Goal: Information Seeking & Learning: Learn about a topic

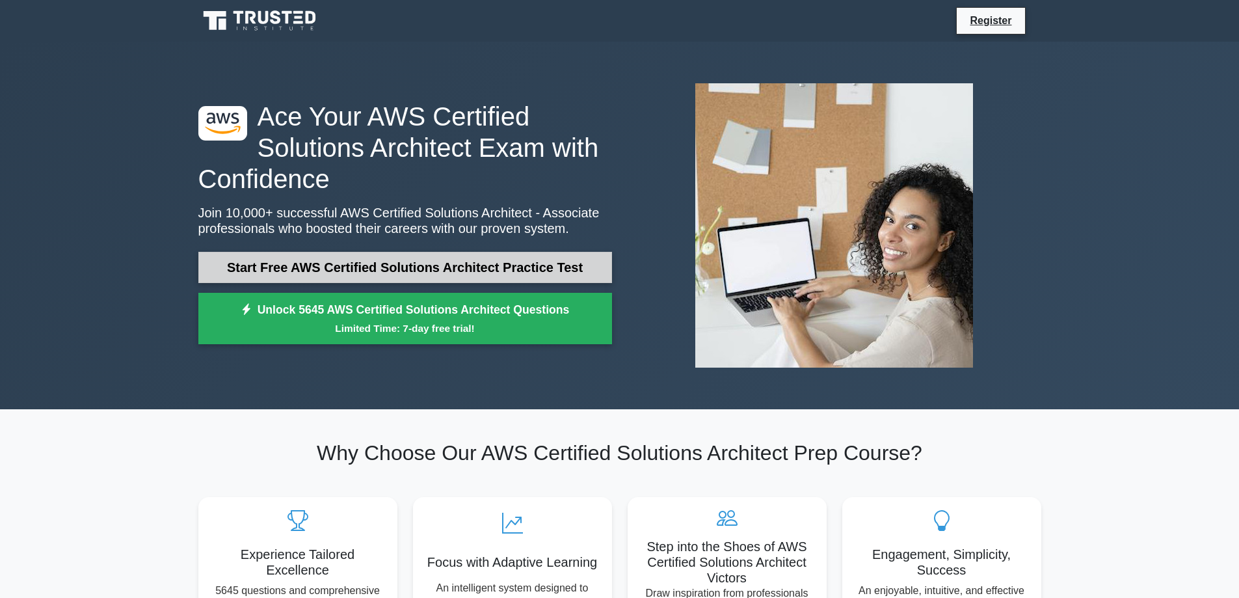
click at [419, 273] on link "Start Free AWS Certified Solutions Architect Practice Test" at bounding box center [405, 267] width 414 height 31
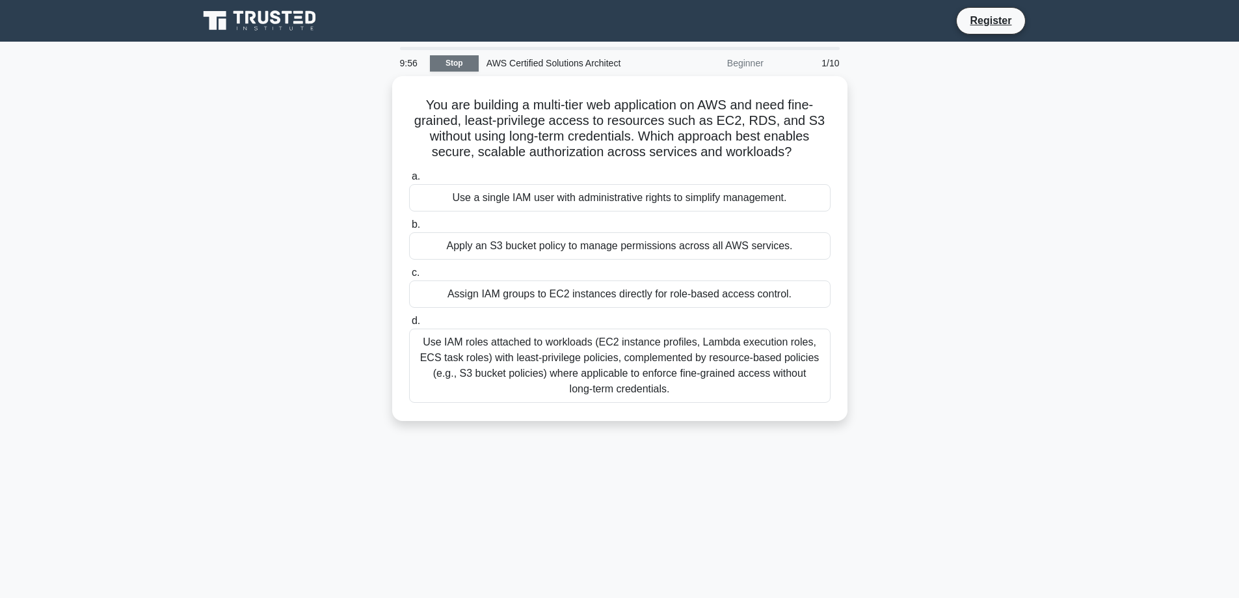
click at [454, 68] on link "Stop" at bounding box center [454, 63] width 49 height 16
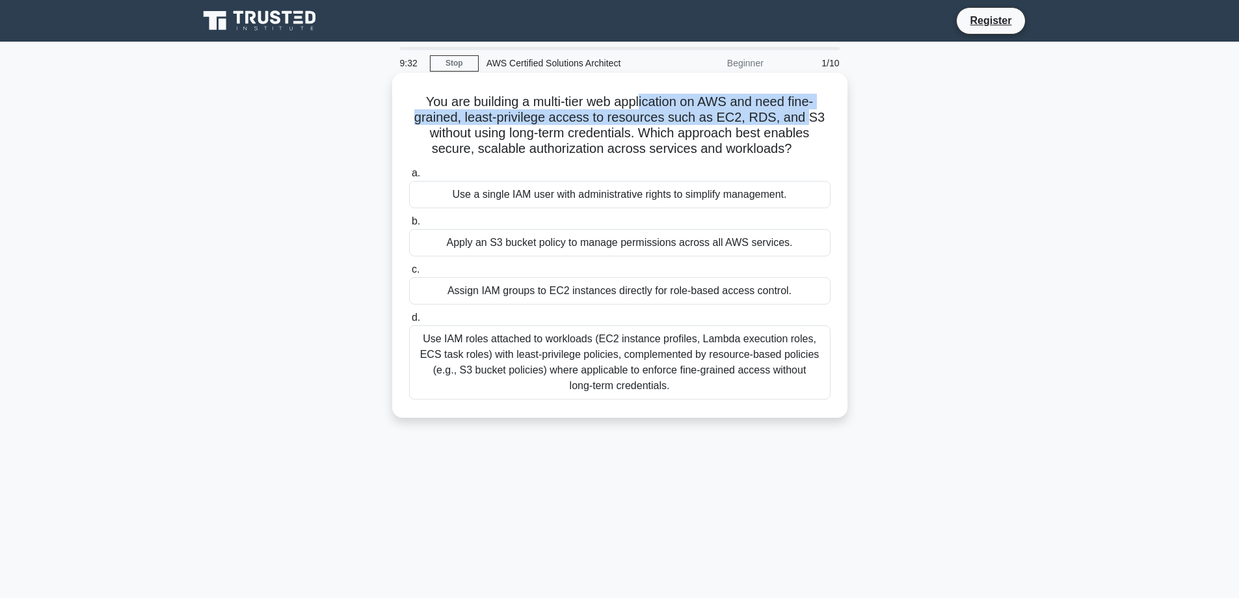
drag, startPoint x: 642, startPoint y: 107, endPoint x: 807, endPoint y: 121, distance: 165.1
click at [807, 121] on h5 "You are building a multi-tier web application on AWS and need fine-grained, lea…" at bounding box center [620, 126] width 424 height 64
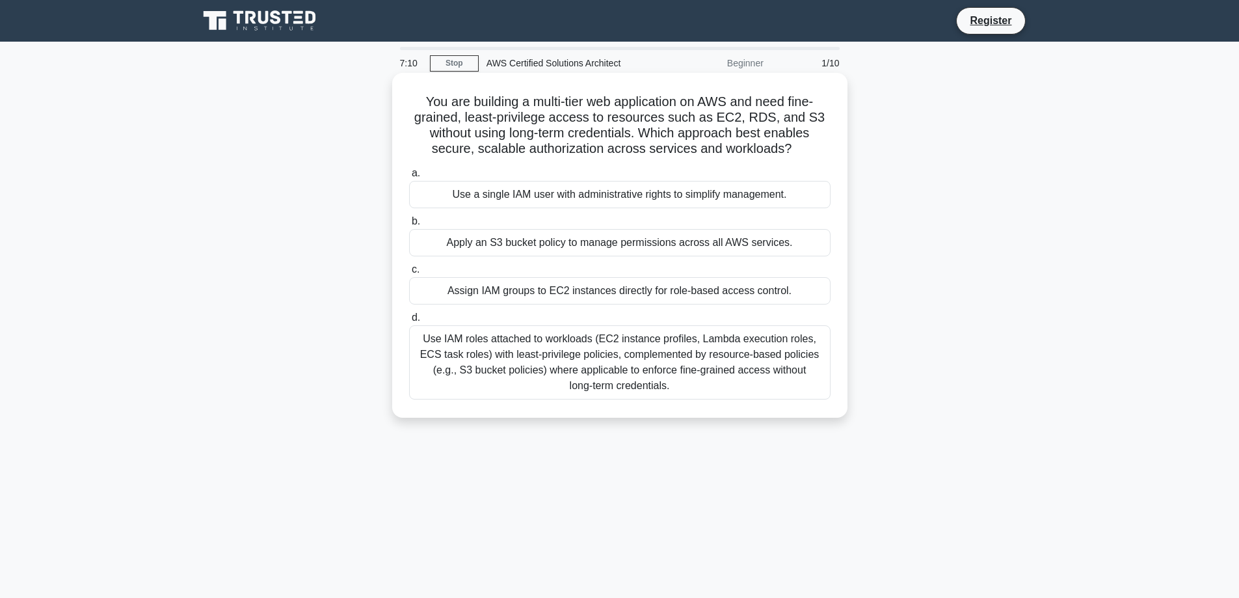
click at [548, 352] on div "Use IAM roles attached to workloads (EC2 instance profiles, Lambda execution ro…" at bounding box center [619, 362] width 421 height 74
click at [409, 322] on input "d. Use IAM roles attached to workloads (EC2 instance profiles, Lambda execution…" at bounding box center [409, 317] width 0 height 8
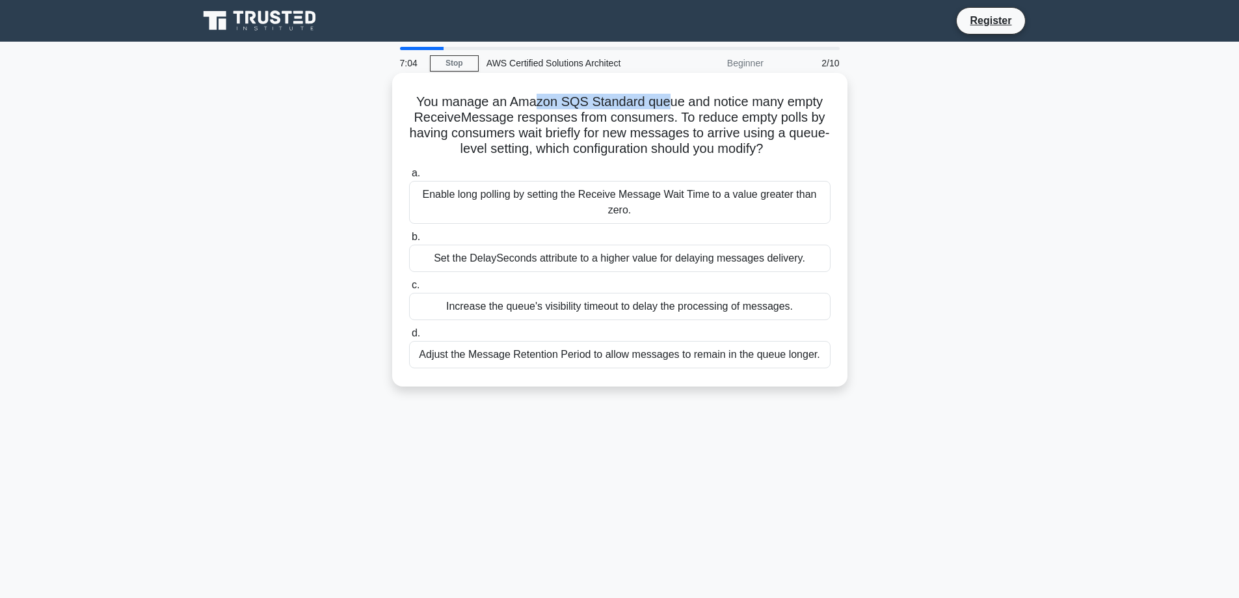
drag, startPoint x: 538, startPoint y: 107, endPoint x: 669, endPoint y: 103, distance: 131.4
click at [669, 103] on h5 "You manage an Amazon SQS Standard queue and notice many empty ReceiveMessage re…" at bounding box center [620, 126] width 424 height 64
drag, startPoint x: 508, startPoint y: 101, endPoint x: 809, endPoint y: 147, distance: 304.5
click at [809, 147] on h5 "You manage an Amazon SQS Standard queue and notice many empty ReceiveMessage re…" at bounding box center [620, 126] width 424 height 64
drag, startPoint x: 710, startPoint y: 118, endPoint x: 730, endPoint y: 118, distance: 19.5
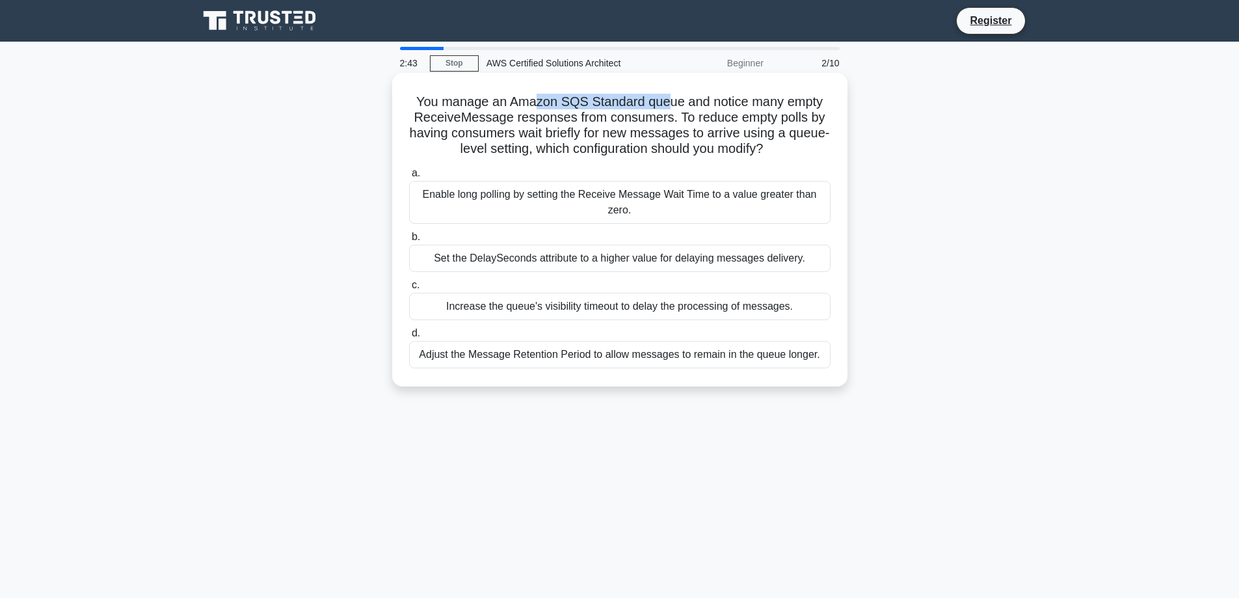
click at [710, 118] on h5 "You manage an Amazon SQS Standard queue and notice many empty ReceiveMessage re…" at bounding box center [620, 126] width 424 height 64
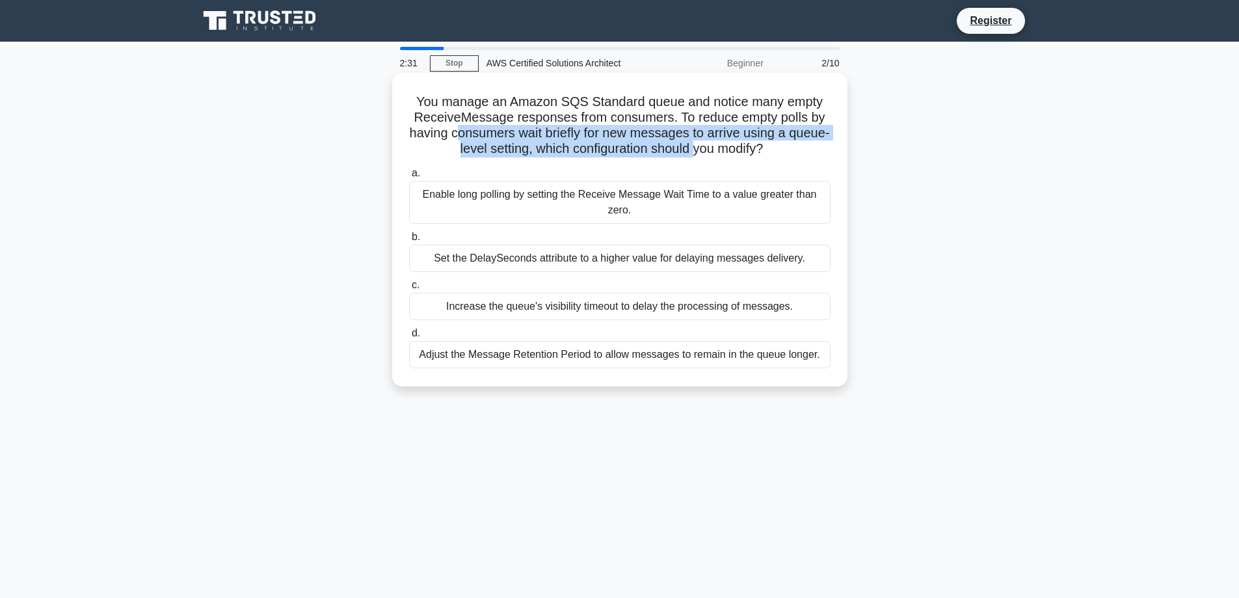
drag, startPoint x: 476, startPoint y: 132, endPoint x: 717, endPoint y: 143, distance: 241.5
click at [717, 143] on h5 "You manage an Amazon SQS Standard queue and notice many empty ReceiveMessage re…" at bounding box center [620, 126] width 424 height 64
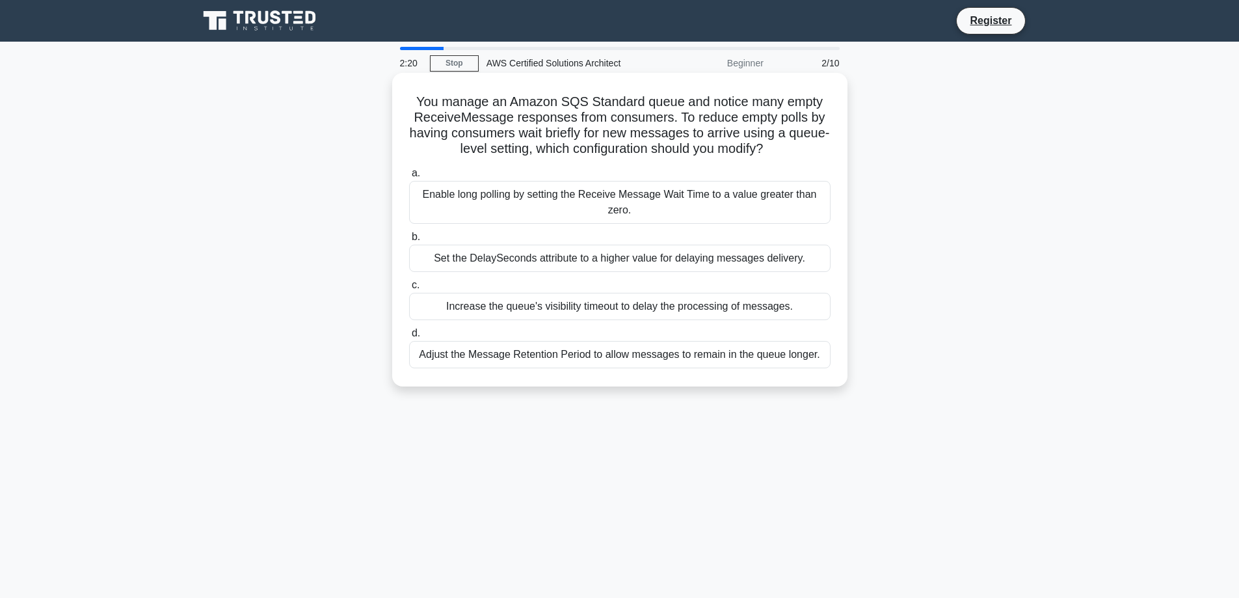
click at [586, 310] on div "Increase the queue's visibility timeout to delay the processing of messages." at bounding box center [619, 306] width 421 height 27
click at [409, 289] on input "c. Increase the queue's visibility timeout to delay the processing of messages." at bounding box center [409, 285] width 0 height 8
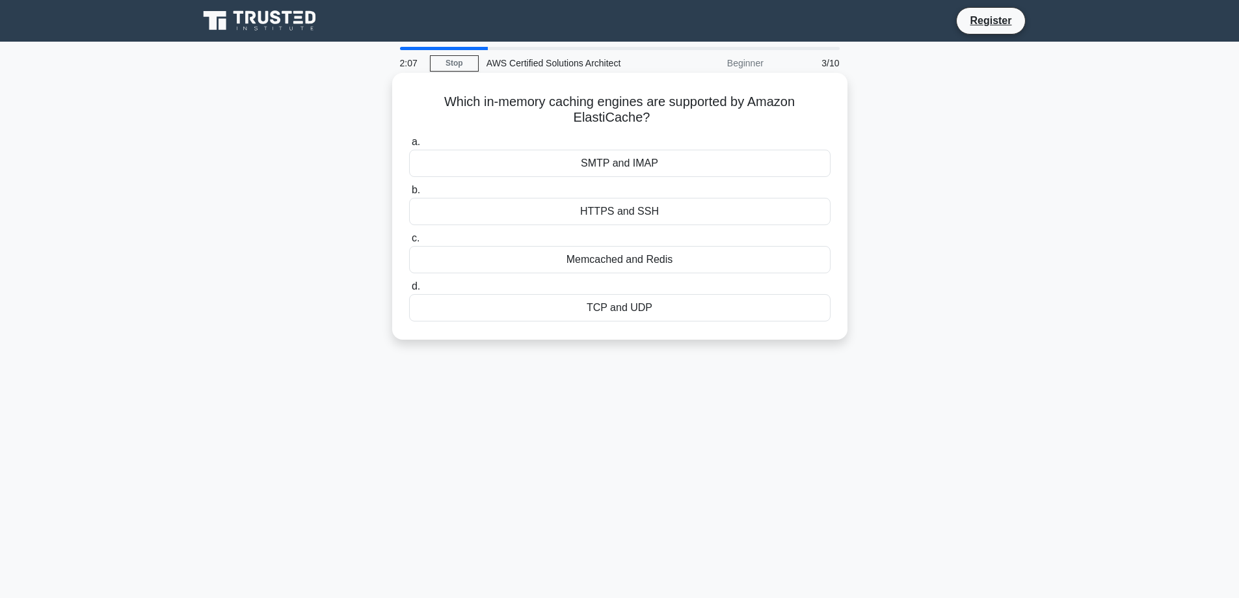
click at [667, 258] on div "Memcached and Redis" at bounding box center [619, 259] width 421 height 27
click at [409, 243] on input "c. Memcached and Redis" at bounding box center [409, 238] width 0 height 8
click at [651, 214] on div "15 minutes" at bounding box center [619, 211] width 421 height 27
click at [409, 194] on input "b. 15 minutes" at bounding box center [409, 190] width 0 height 8
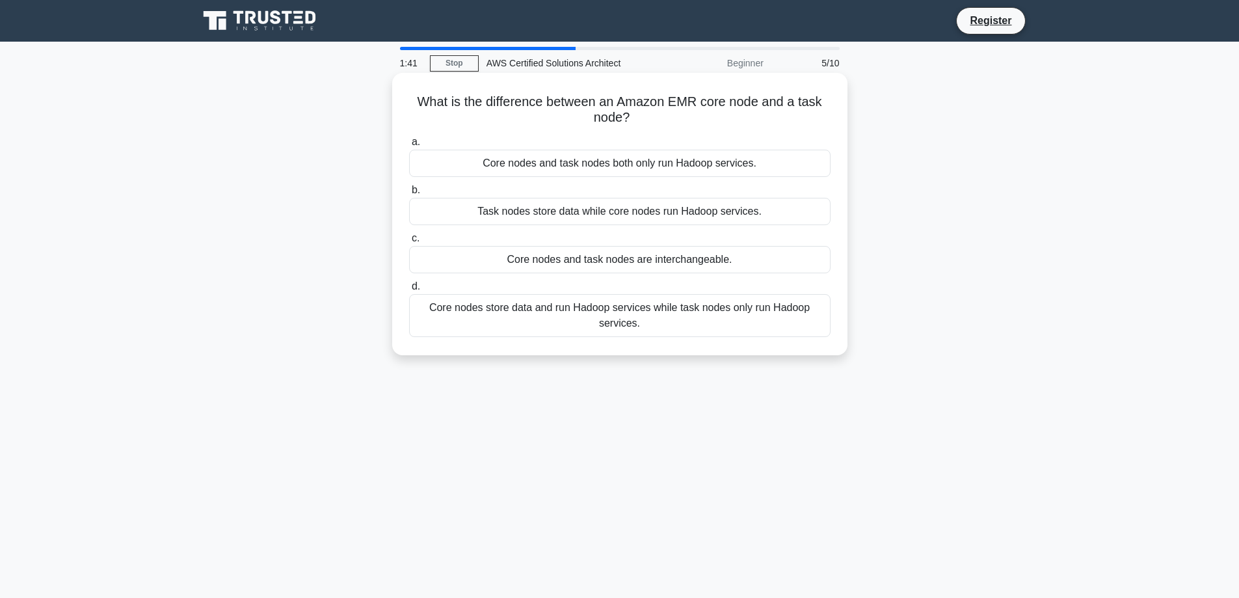
drag, startPoint x: 618, startPoint y: 106, endPoint x: 815, endPoint y: 111, distance: 196.4
click at [815, 111] on h5 "What is the difference between an Amazon EMR core node and a task node? .spinne…" at bounding box center [620, 110] width 424 height 33
click at [648, 261] on div "Core nodes and task nodes are interchangeable." at bounding box center [619, 259] width 421 height 27
click at [409, 243] on input "c. Core nodes and task nodes are interchangeable." at bounding box center [409, 238] width 0 height 8
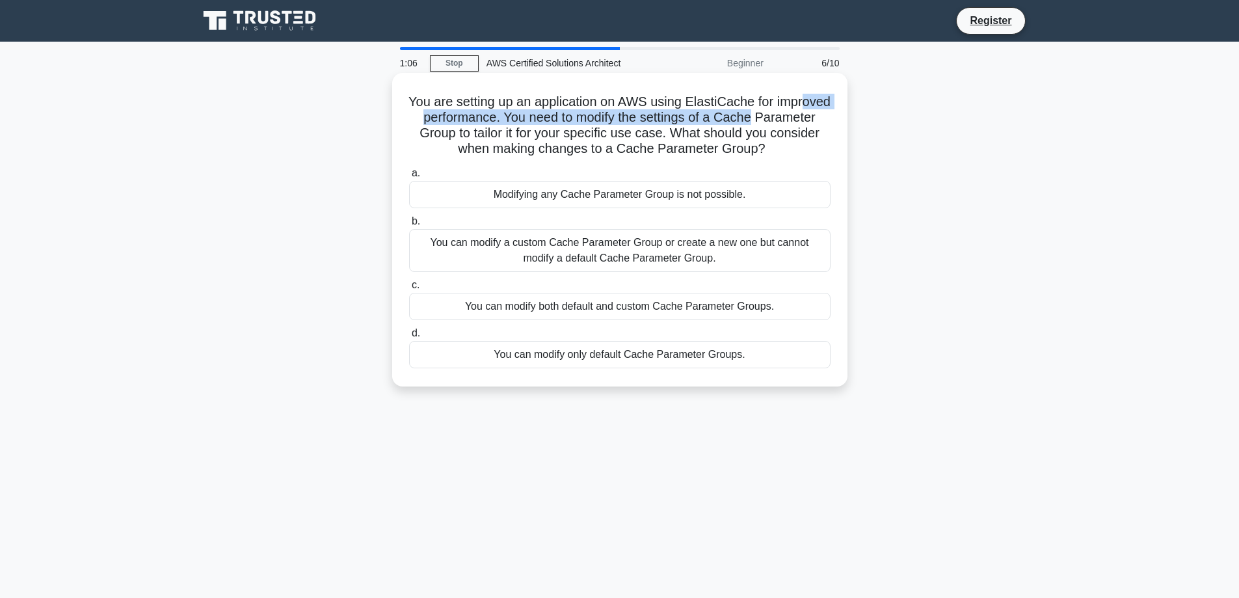
drag, startPoint x: 446, startPoint y: 117, endPoint x: 823, endPoint y: 121, distance: 377.2
click at [823, 121] on h5 "You are setting up an application on AWS using ElastiCache for improved perform…" at bounding box center [620, 126] width 424 height 64
click at [610, 310] on div "You can modify both default and custom Cache Parameter Groups." at bounding box center [619, 306] width 421 height 27
click at [409, 289] on input "c. You can modify both default and custom Cache Parameter Groups." at bounding box center [409, 285] width 0 height 8
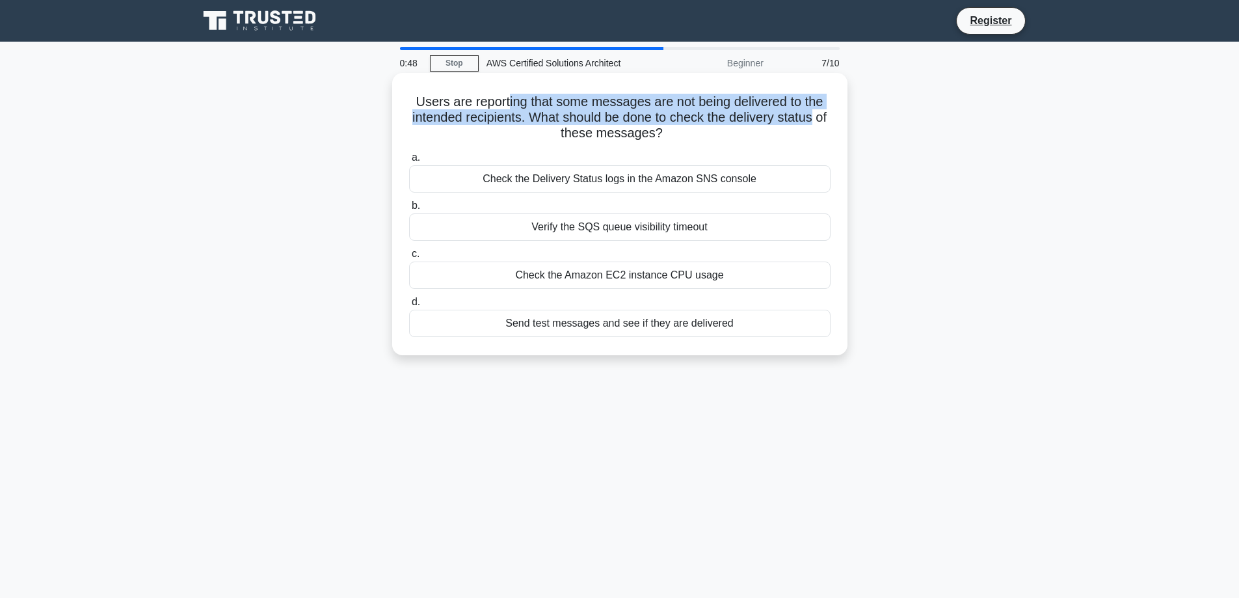
drag, startPoint x: 507, startPoint y: 101, endPoint x: 832, endPoint y: 112, distance: 325.3
click at [832, 112] on div "Users are reporting that some messages are not being delivered to the intended …" at bounding box center [619, 214] width 445 height 272
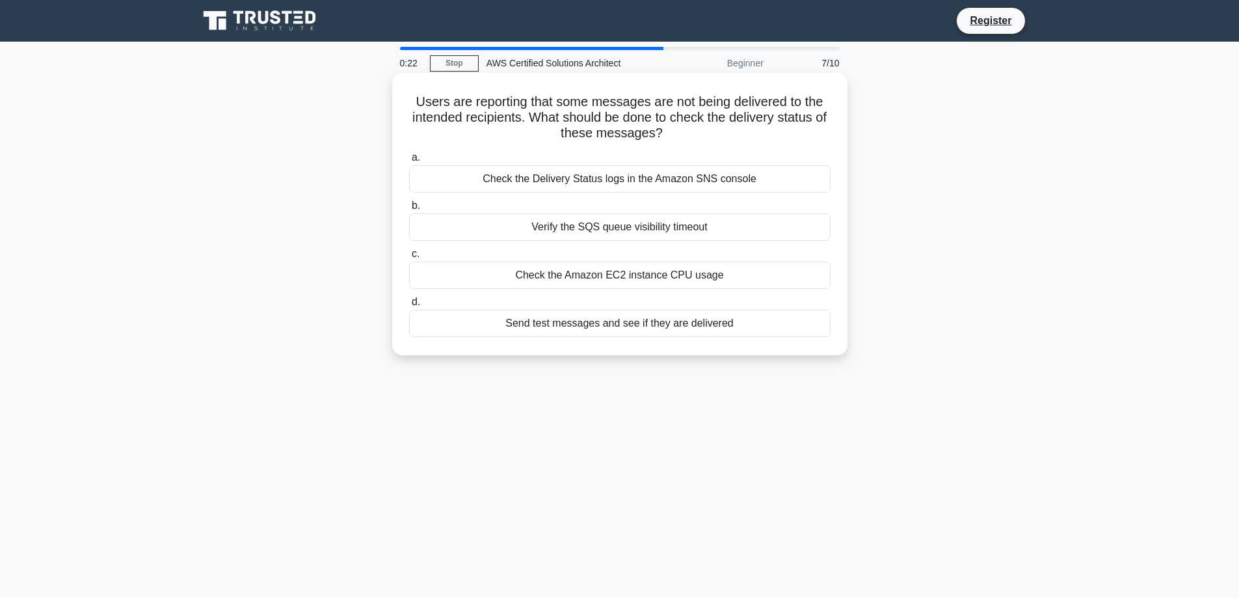
click at [592, 185] on div "Check the Delivery Status logs in the Amazon SNS console" at bounding box center [619, 178] width 421 height 27
click at [409, 162] on input "a. Check the Delivery Status logs in the Amazon SNS console" at bounding box center [409, 157] width 0 height 8
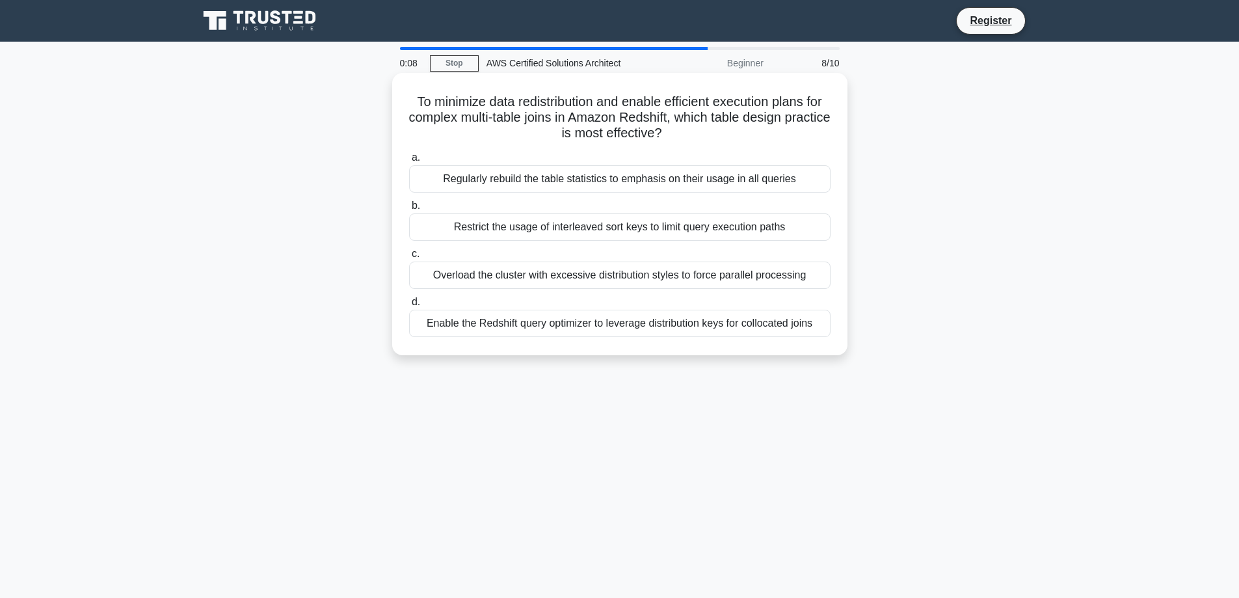
drag, startPoint x: 702, startPoint y: 135, endPoint x: 403, endPoint y: 103, distance: 300.2
click at [403, 103] on div "To minimize data redistribution and enable efficient execution plans for comple…" at bounding box center [619, 214] width 445 height 272
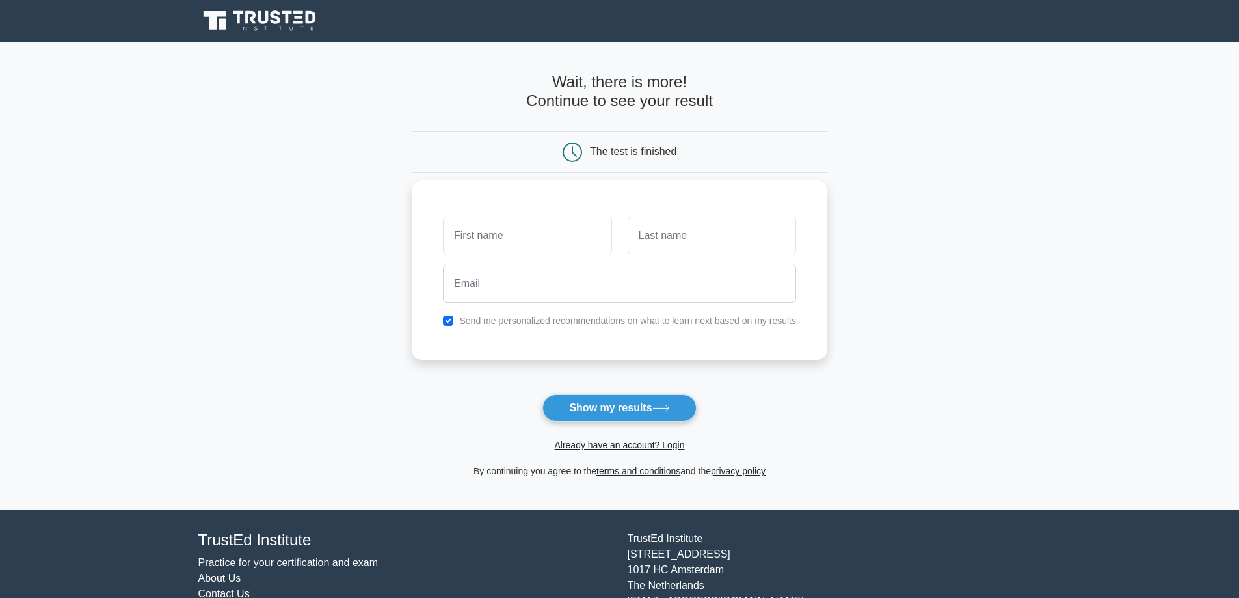
click at [529, 233] on input "text" at bounding box center [527, 236] width 168 height 38
type input "Pratibha"
click at [500, 288] on input "email" at bounding box center [619, 284] width 353 height 38
type input "[EMAIL_ADDRESS][DOMAIN_NAME]"
click at [509, 236] on input "text" at bounding box center [527, 236] width 168 height 38
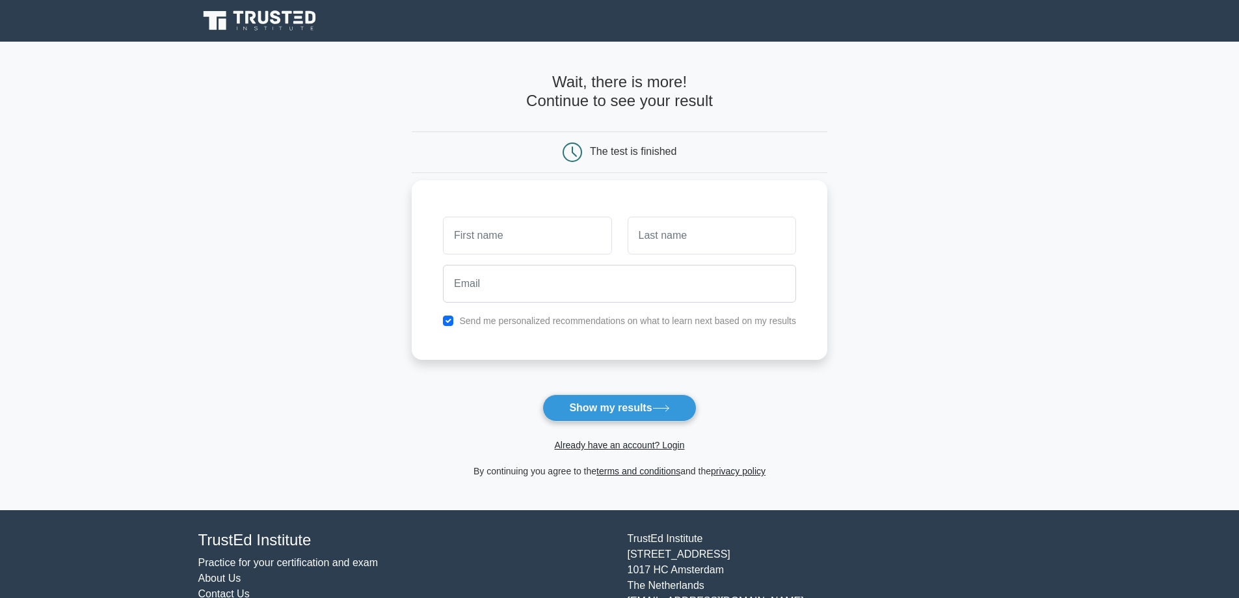
type input "Pratibha"
click at [492, 293] on input "email" at bounding box center [619, 284] width 353 height 38
type input "pratibha.sql1433@gmail.com"
click at [576, 412] on button "Show my results" at bounding box center [618, 407] width 153 height 27
click at [658, 232] on input "text" at bounding box center [712, 236] width 168 height 38
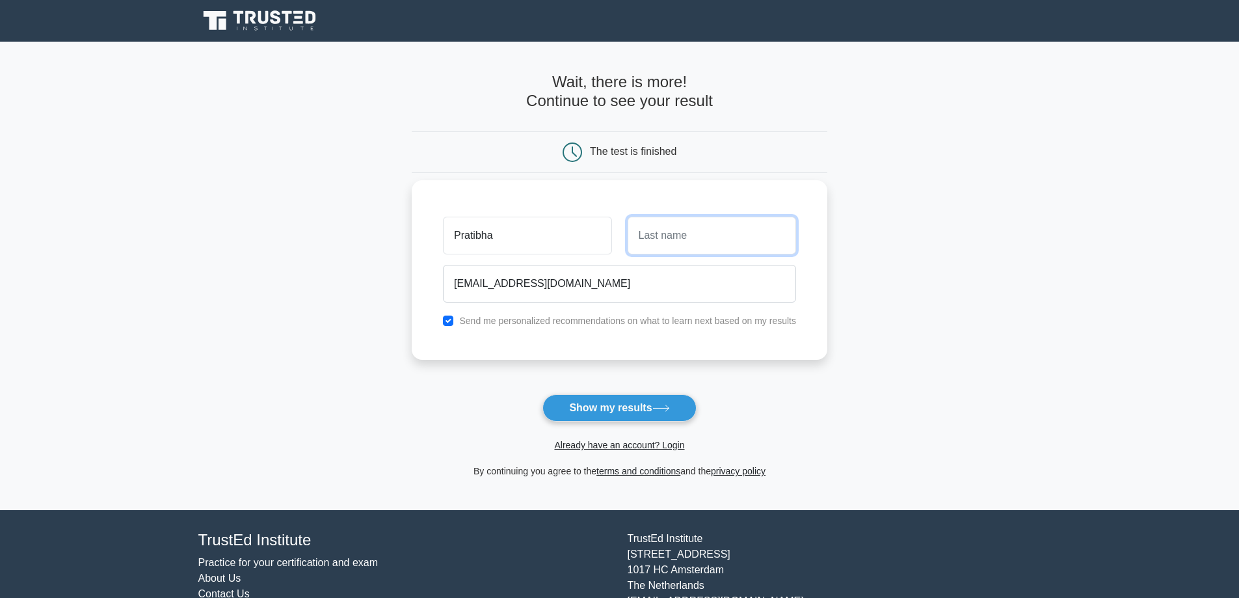
type input "Nair"
click at [635, 414] on button "Show my results" at bounding box center [618, 407] width 153 height 27
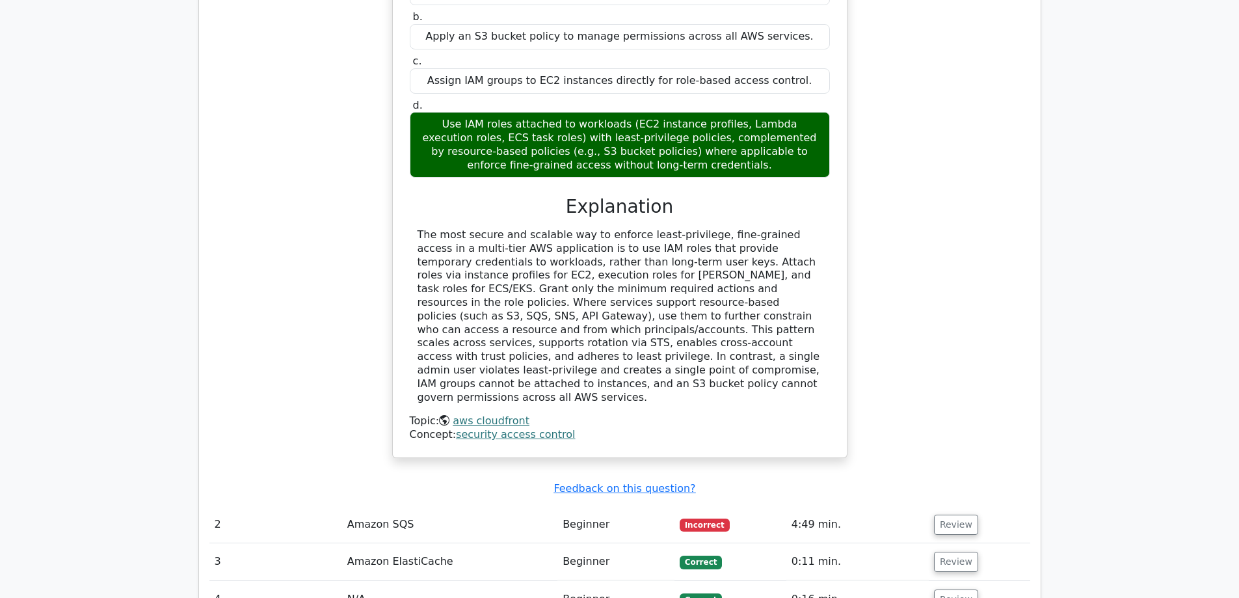
scroll to position [1366, 0]
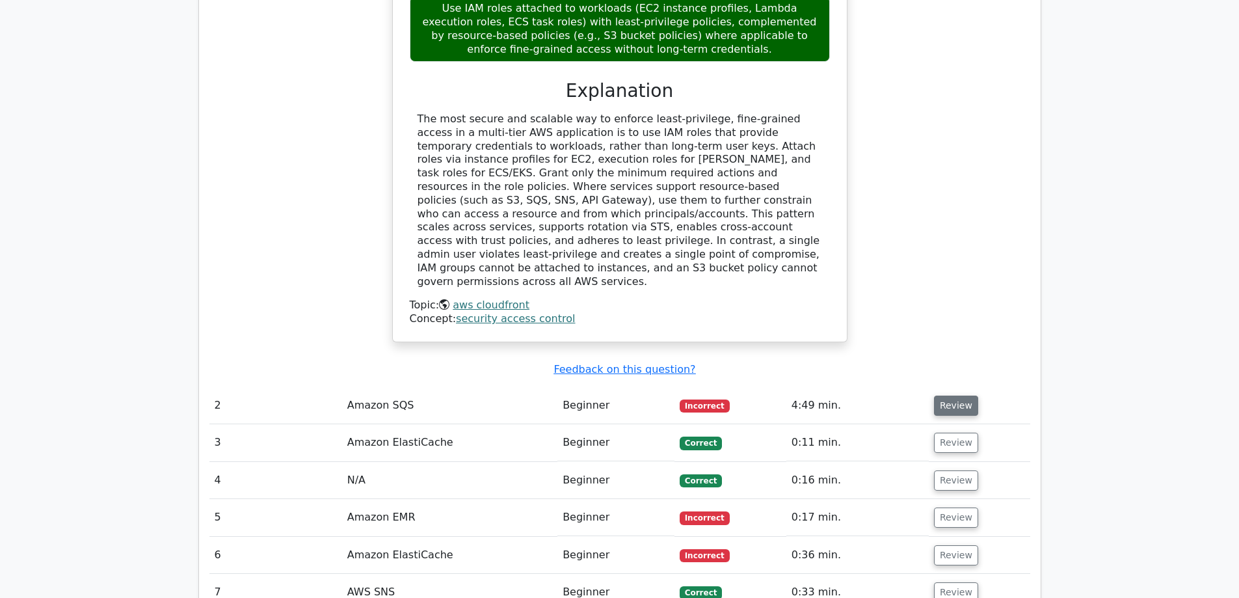
click at [937, 395] on button "Review" at bounding box center [956, 405] width 44 height 20
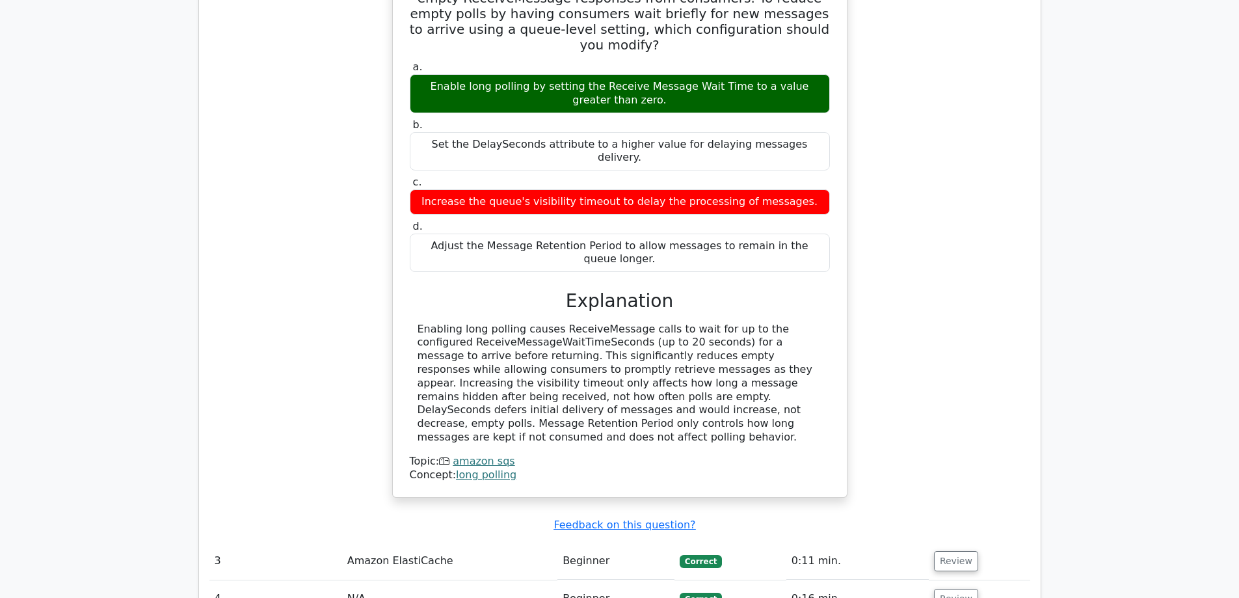
scroll to position [1886, 0]
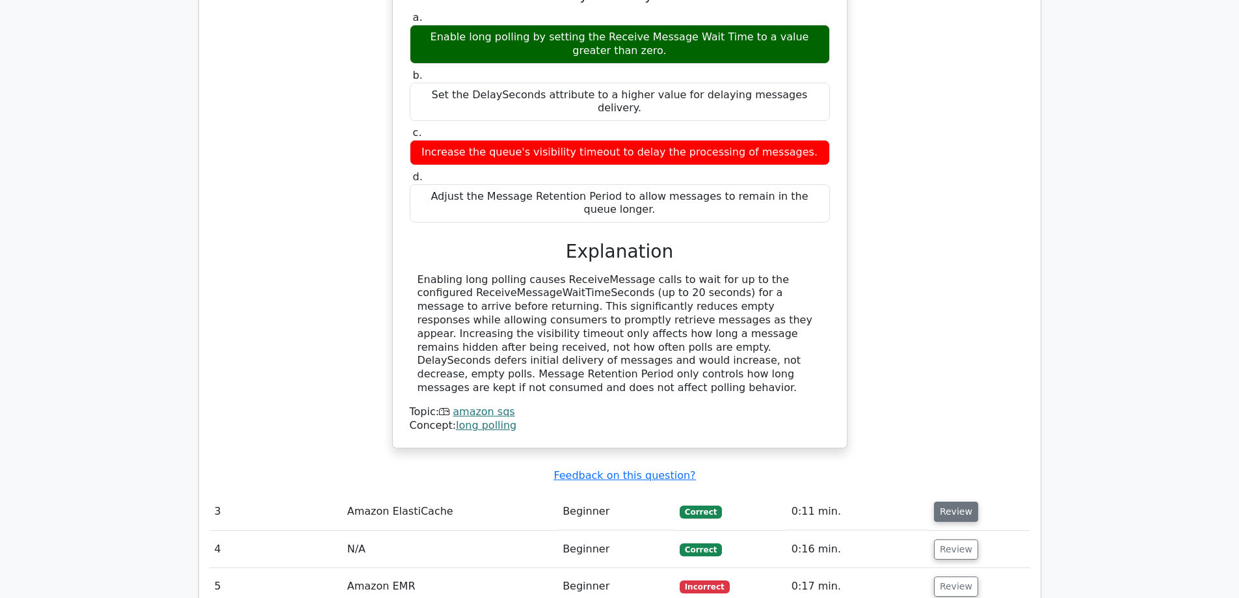
click at [947, 501] on button "Review" at bounding box center [956, 511] width 44 height 20
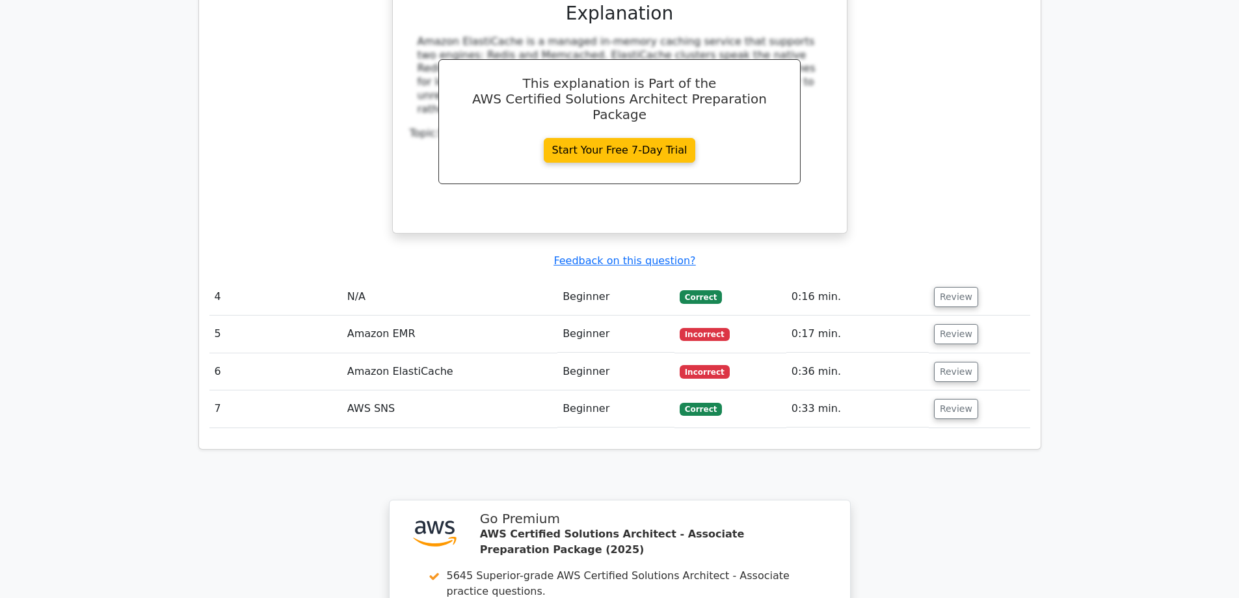
scroll to position [2666, 0]
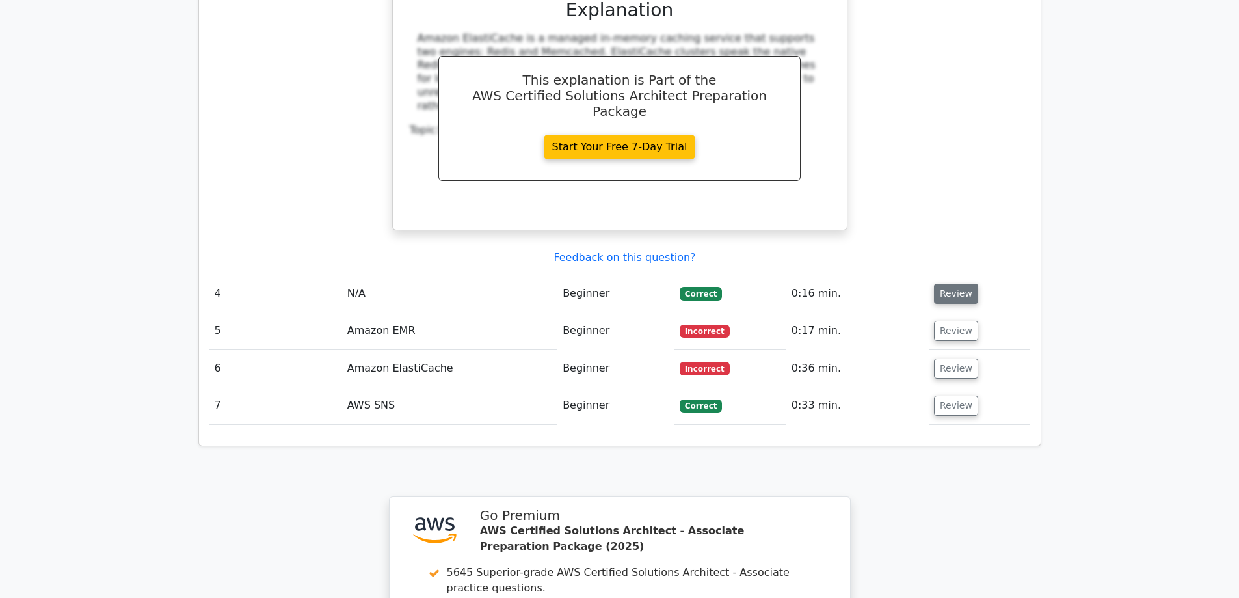
click at [934, 284] on button "Review" at bounding box center [956, 294] width 44 height 20
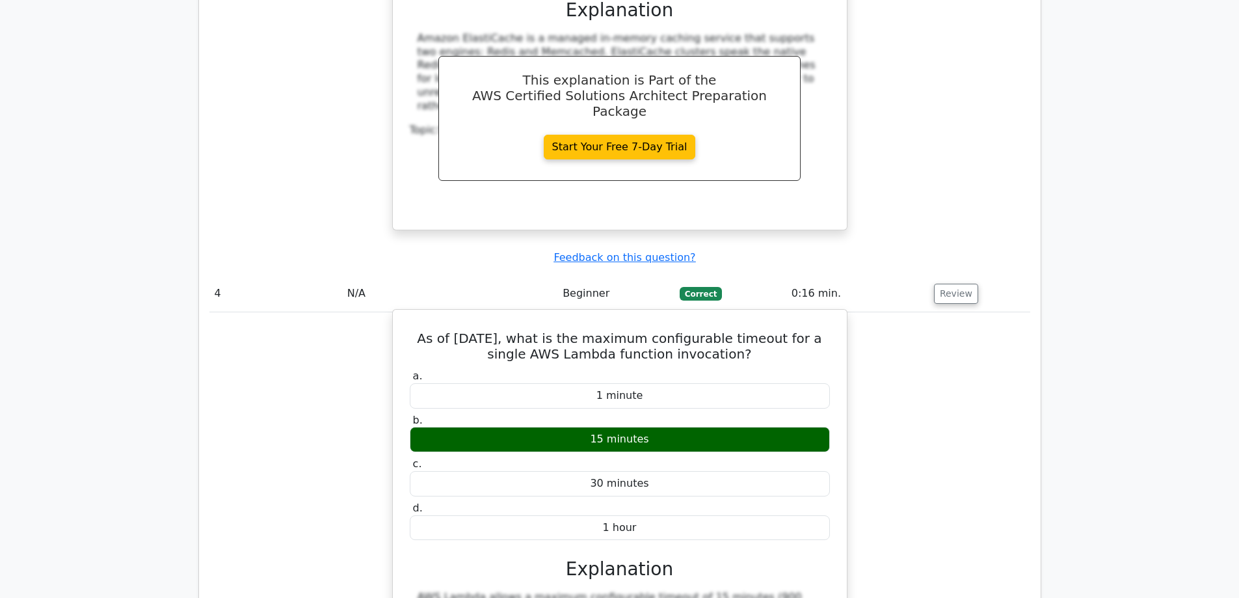
drag, startPoint x: 778, startPoint y: 210, endPoint x: 395, endPoint y: 188, distance: 383.0
click at [395, 309] on div "As of [DATE], what is the maximum configurable timeout for a single AWS Lambda …" at bounding box center [619, 549] width 455 height 480
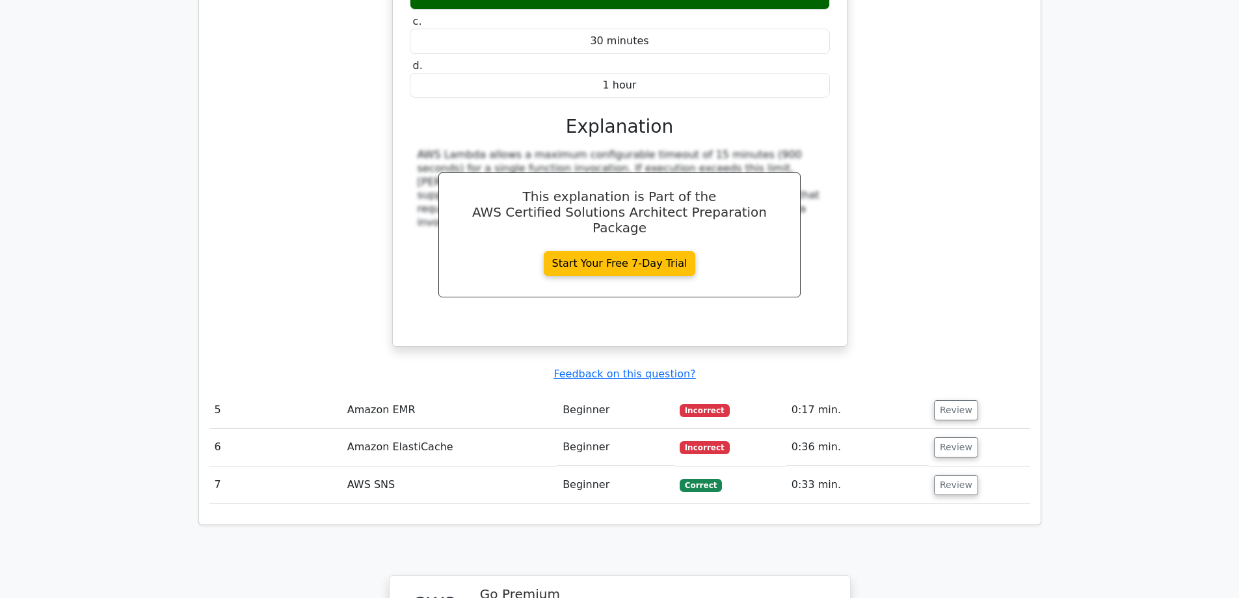
scroll to position [3121, 0]
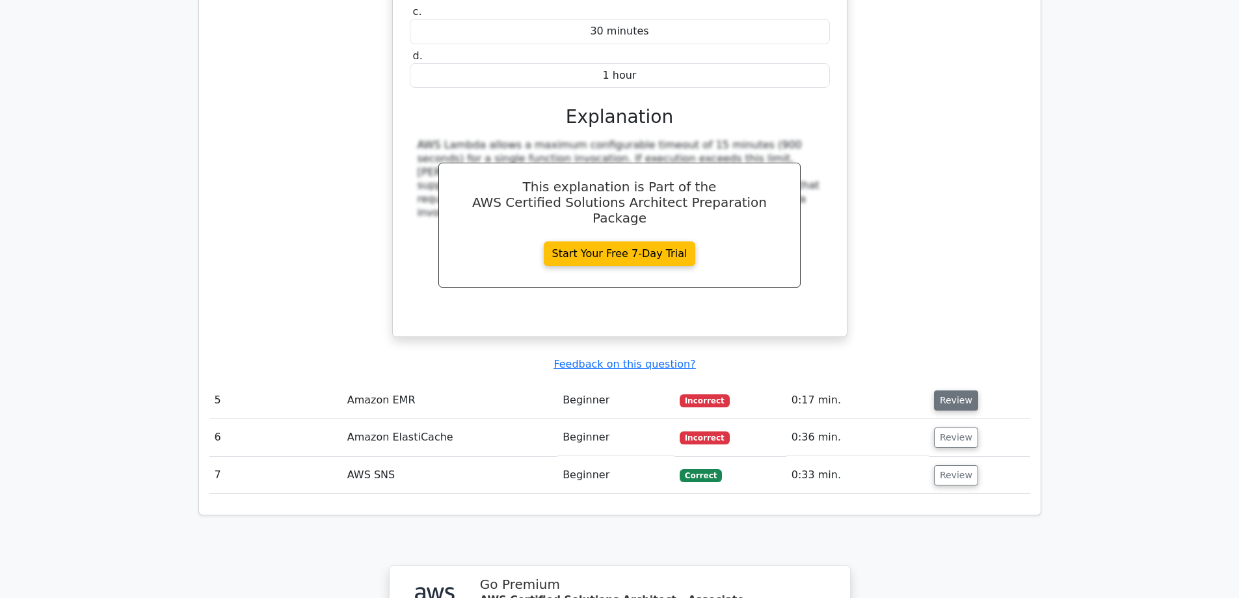
click at [949, 390] on button "Review" at bounding box center [956, 400] width 44 height 20
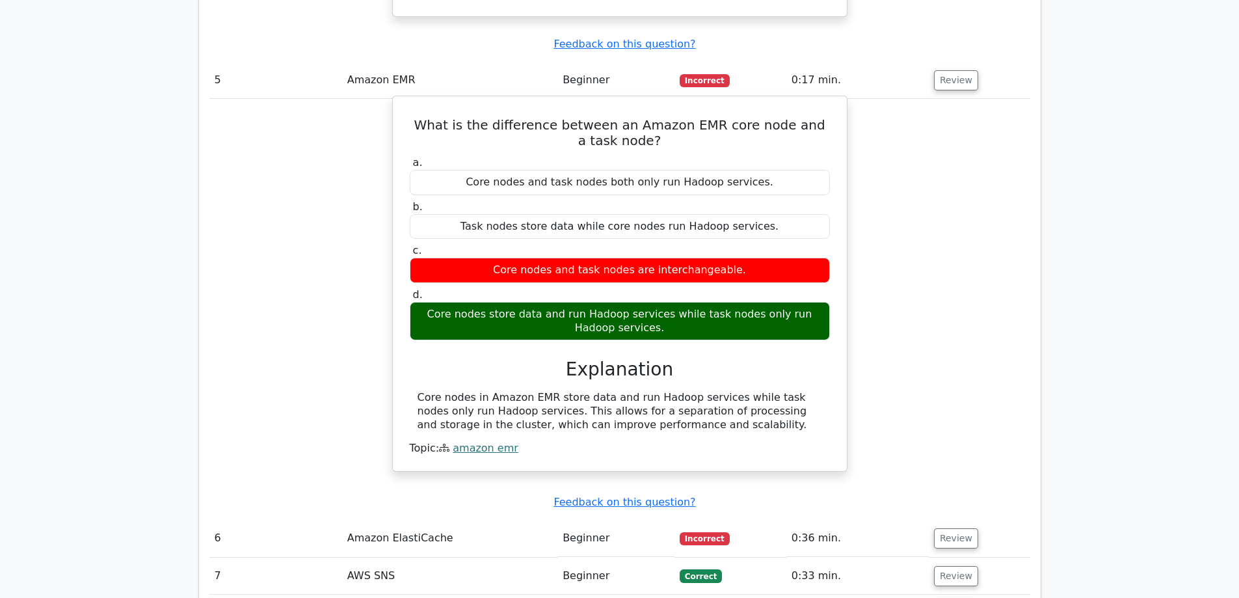
scroll to position [3447, 0]
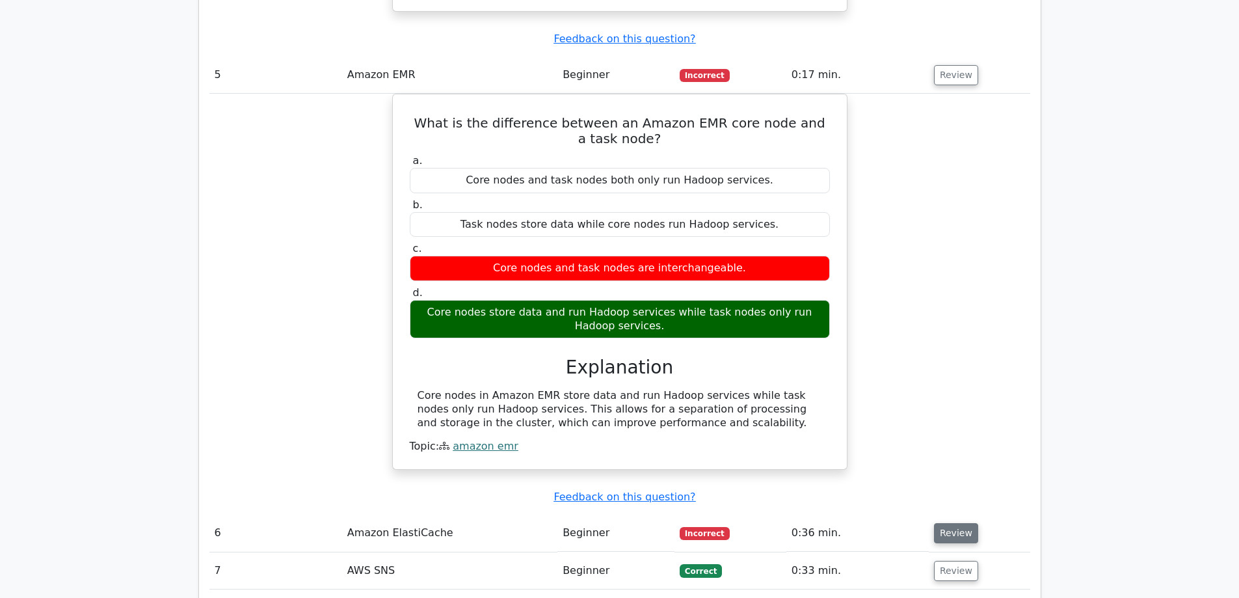
click at [945, 523] on button "Review" at bounding box center [956, 533] width 44 height 20
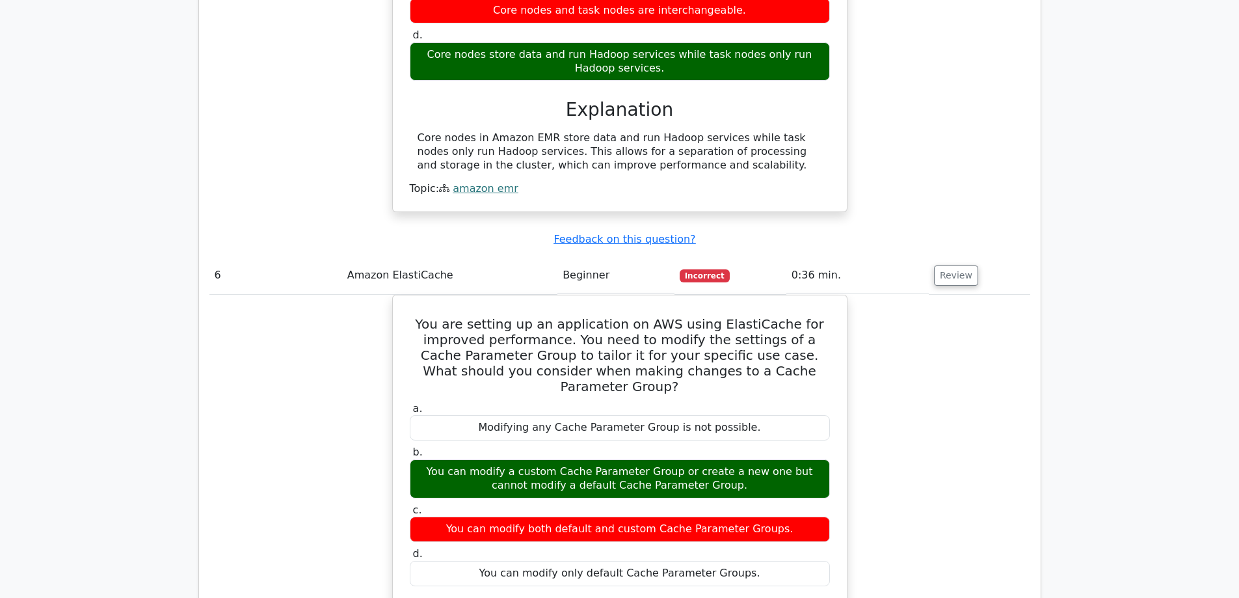
scroll to position [3707, 0]
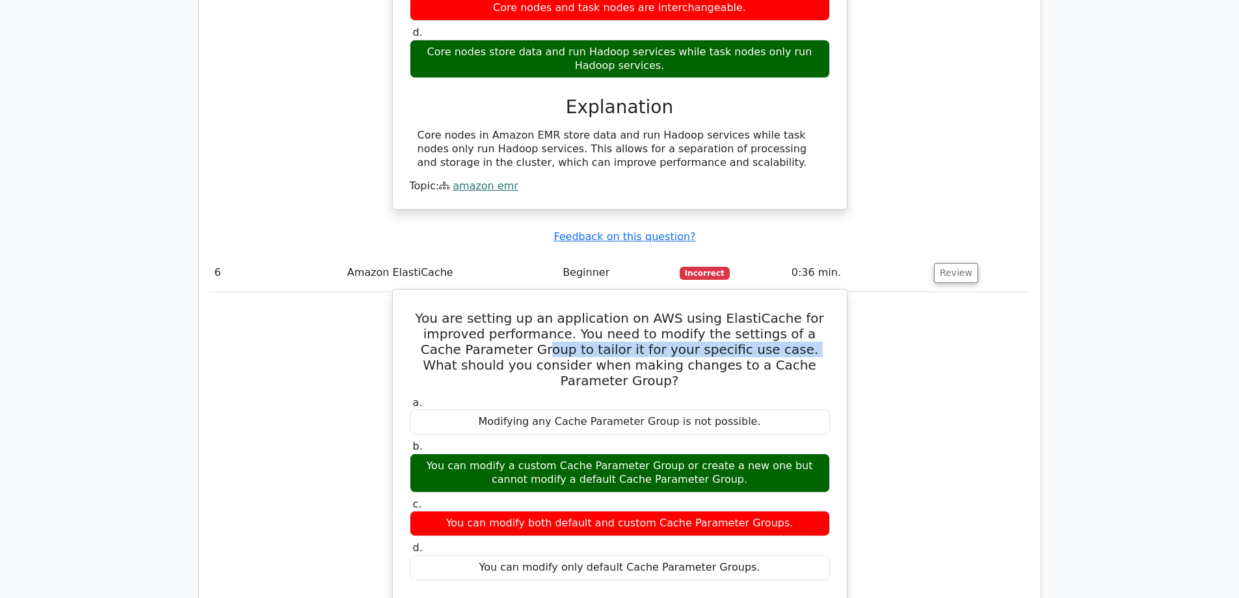
drag, startPoint x: 490, startPoint y: 201, endPoint x: 729, endPoint y: 203, distance: 239.3
click at [729, 310] on h5 "You are setting up an application on AWS using ElastiCache for improved perform…" at bounding box center [619, 349] width 423 height 78
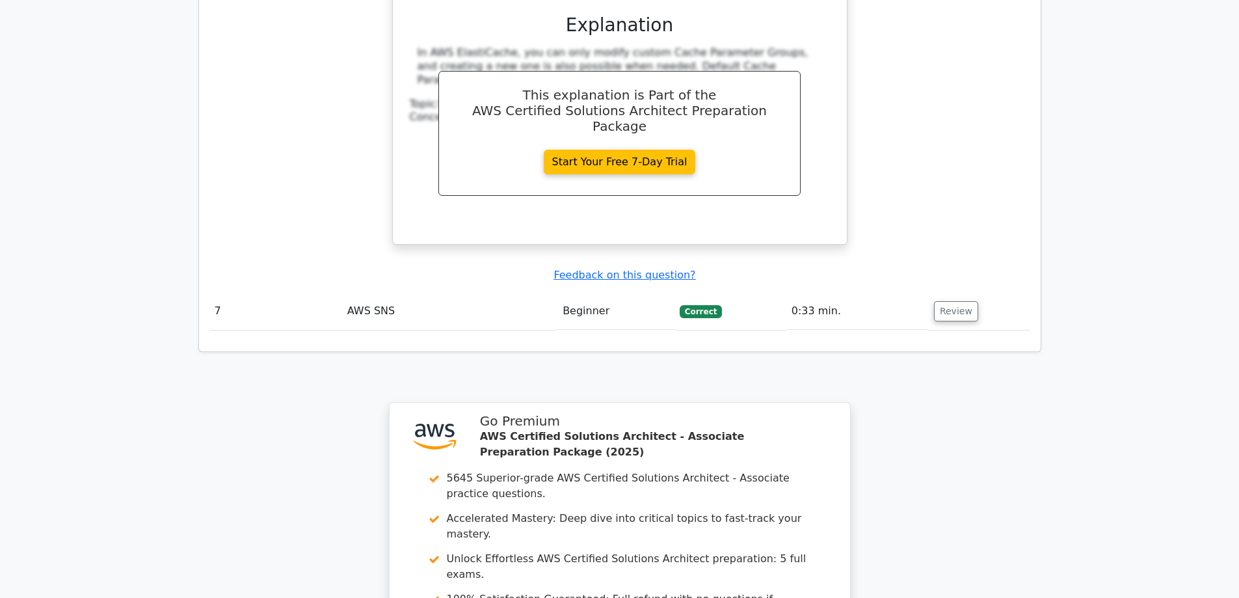
scroll to position [4292, 0]
click at [940, 300] on button "Review" at bounding box center [956, 310] width 44 height 20
